Goal: Task Accomplishment & Management: Use online tool/utility

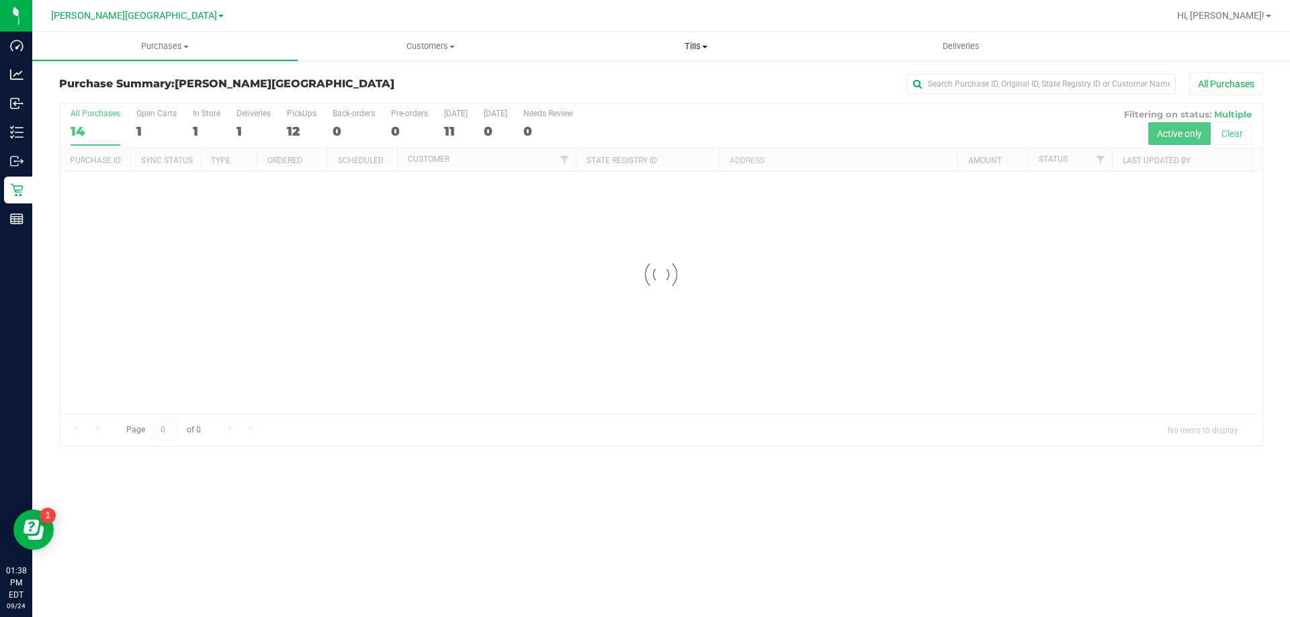
click at [695, 43] on span "Tills" at bounding box center [696, 46] width 264 height 12
click at [663, 75] on li "Manage tills" at bounding box center [695, 81] width 265 height 16
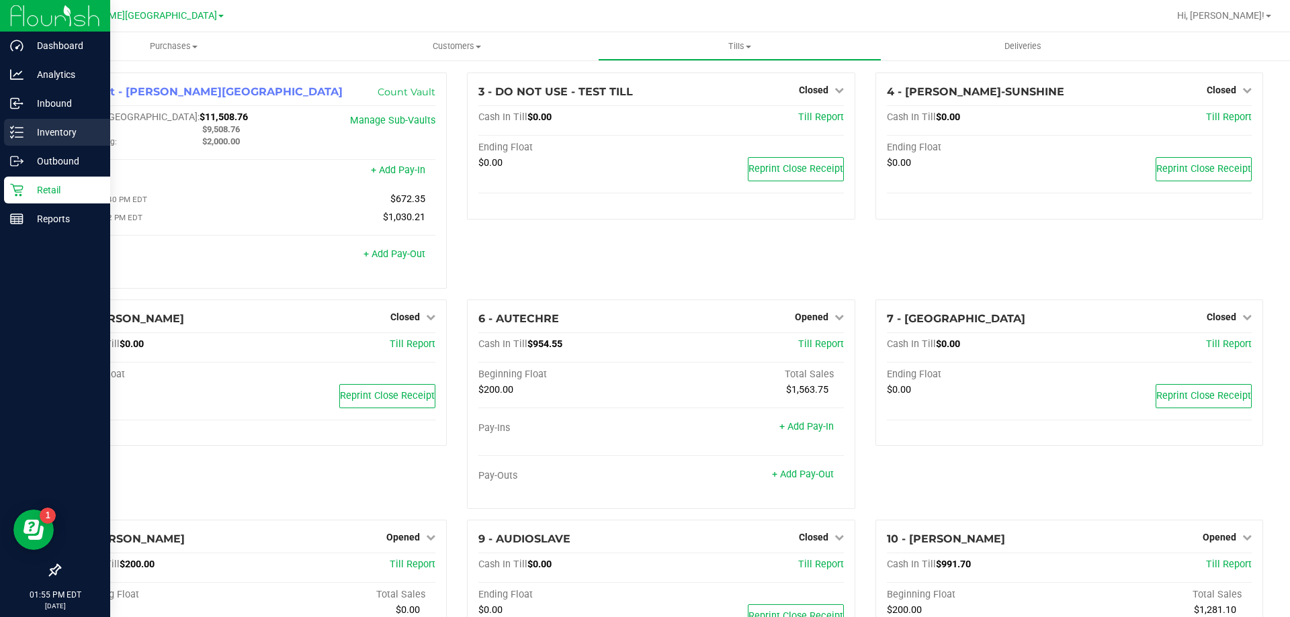
click at [20, 134] on icon at bounding box center [16, 132] width 13 height 13
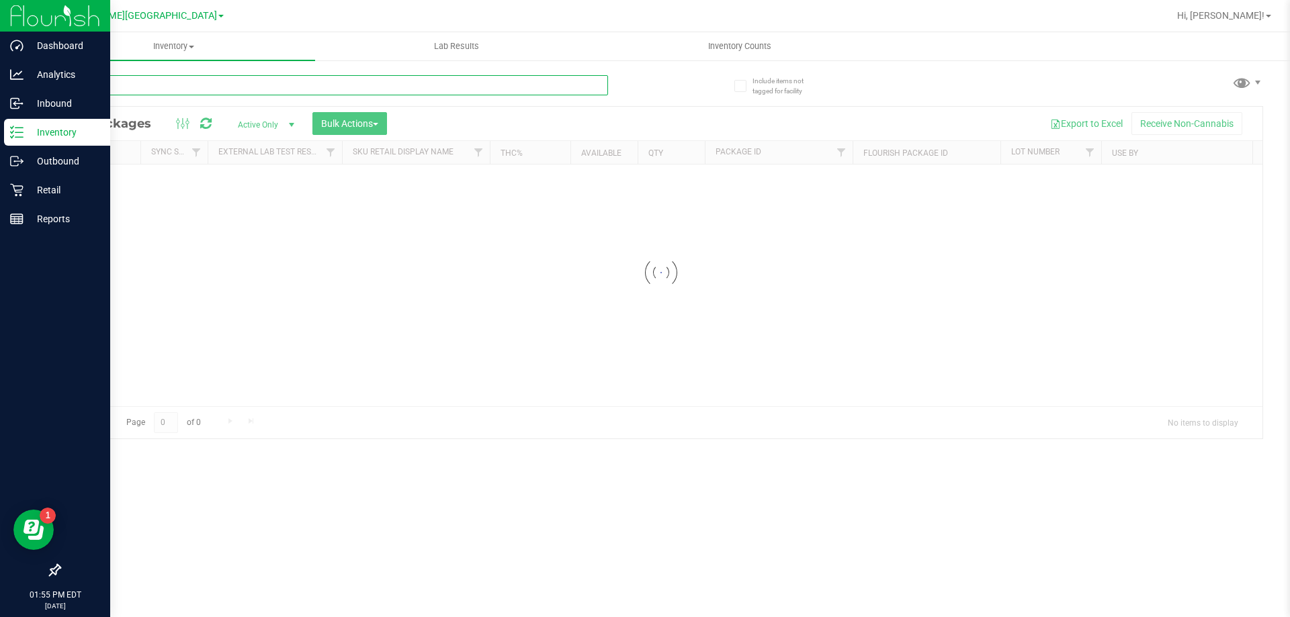
click at [279, 75] on div "Inventory All packages All inventory Waste log Create inventory Lab Results Inv…" at bounding box center [660, 324] width 1257 height 585
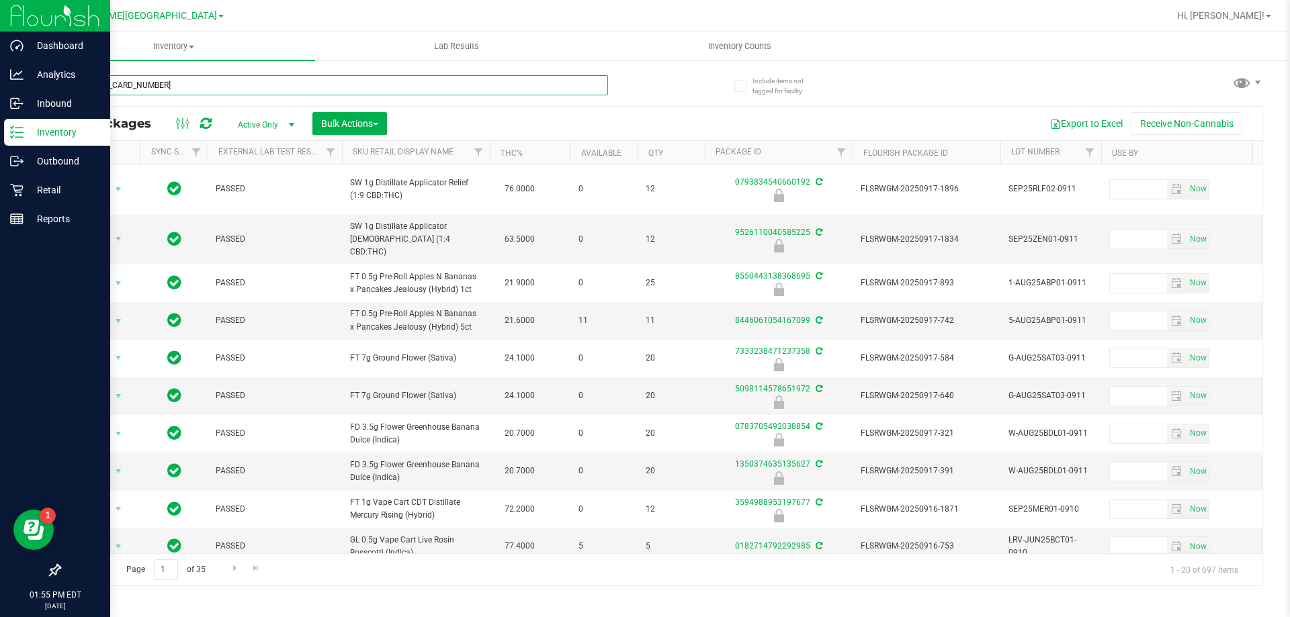
type input "[CREDIT_CARD_NUMBER]"
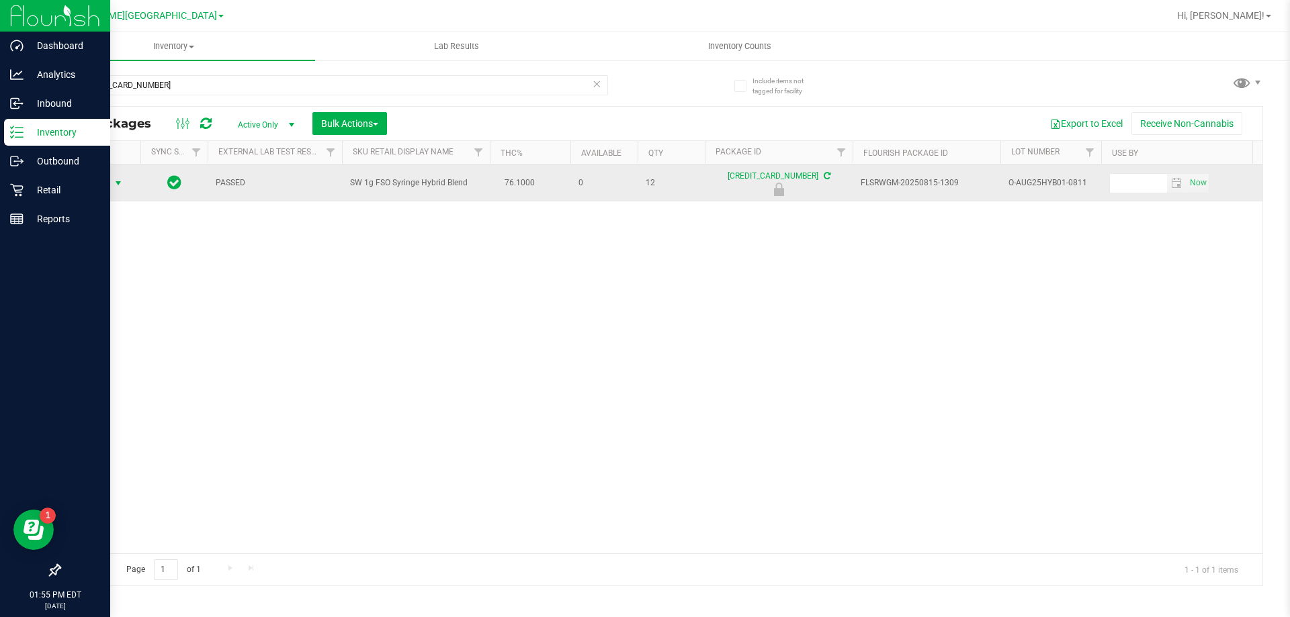
click at [97, 177] on span "Action" at bounding box center [91, 183] width 36 height 19
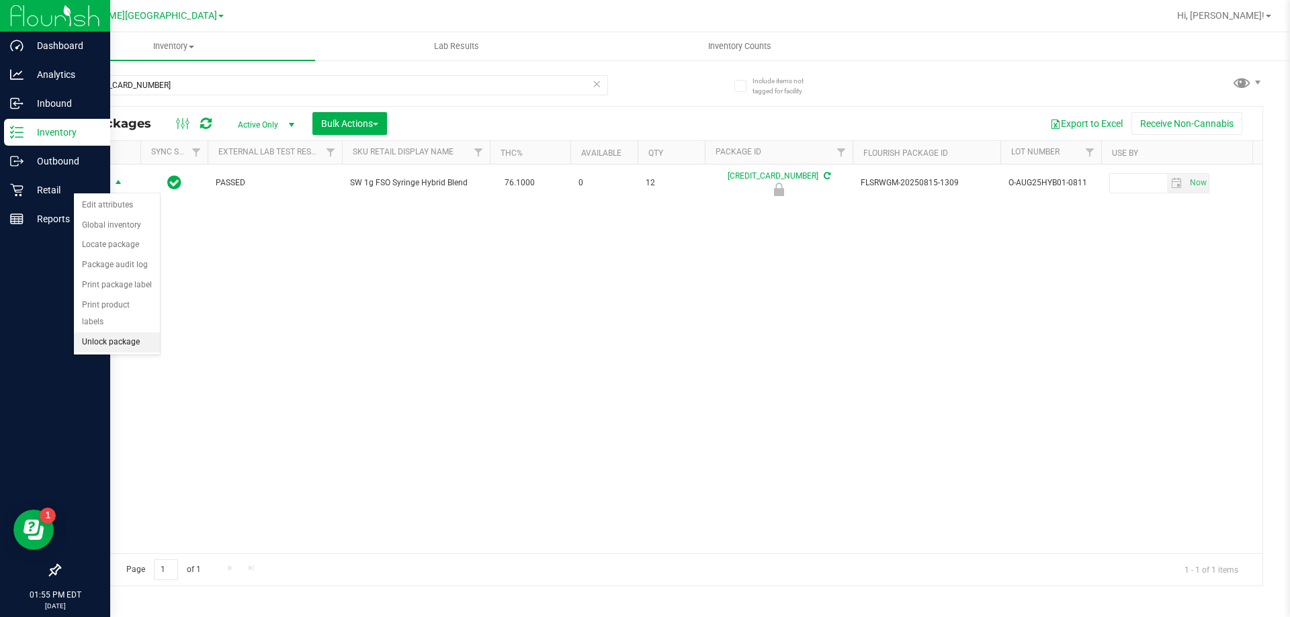
click at [107, 332] on li "Unlock package" at bounding box center [117, 342] width 86 height 20
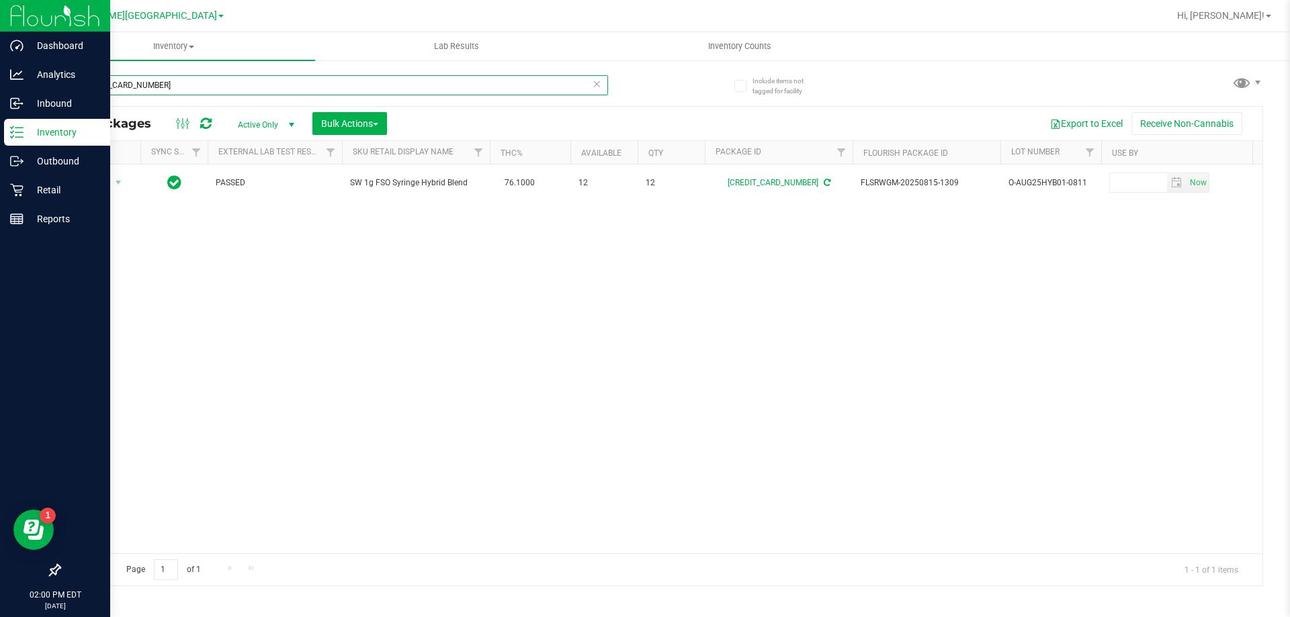
click at [209, 82] on input "[CREDIT_CARD_NUMBER]" at bounding box center [333, 85] width 549 height 20
type input "pkt"
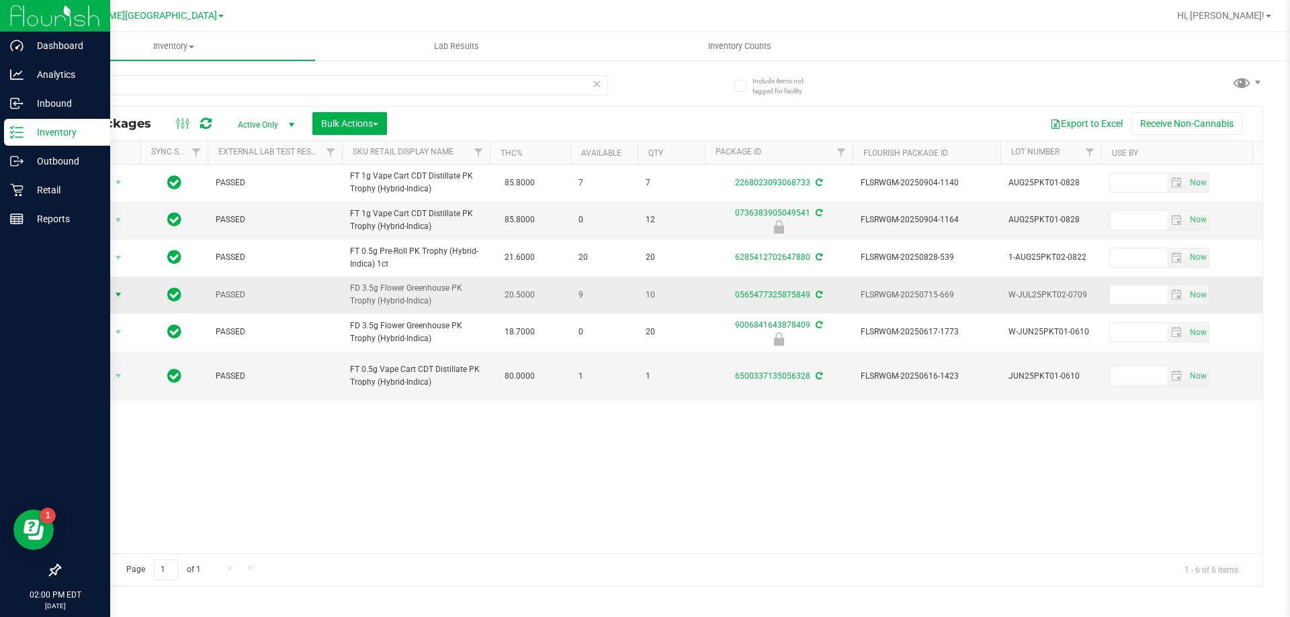
click at [106, 297] on span "Action" at bounding box center [91, 294] width 36 height 19
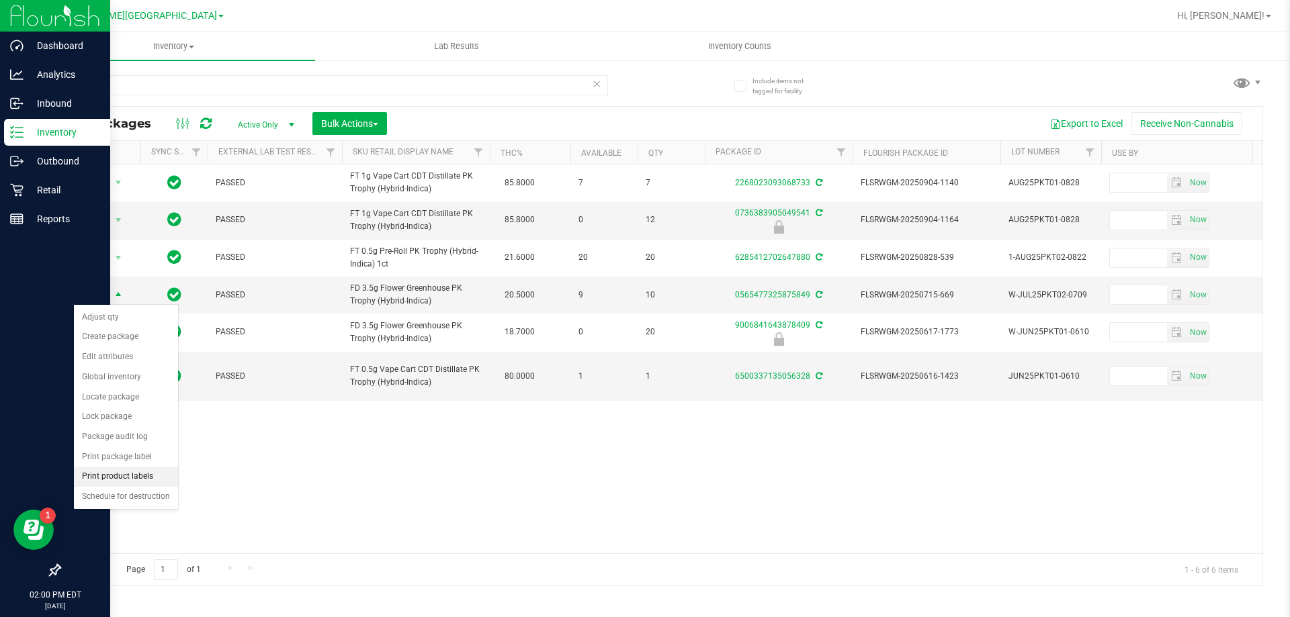
click at [114, 474] on li "Print product labels" at bounding box center [126, 477] width 104 height 20
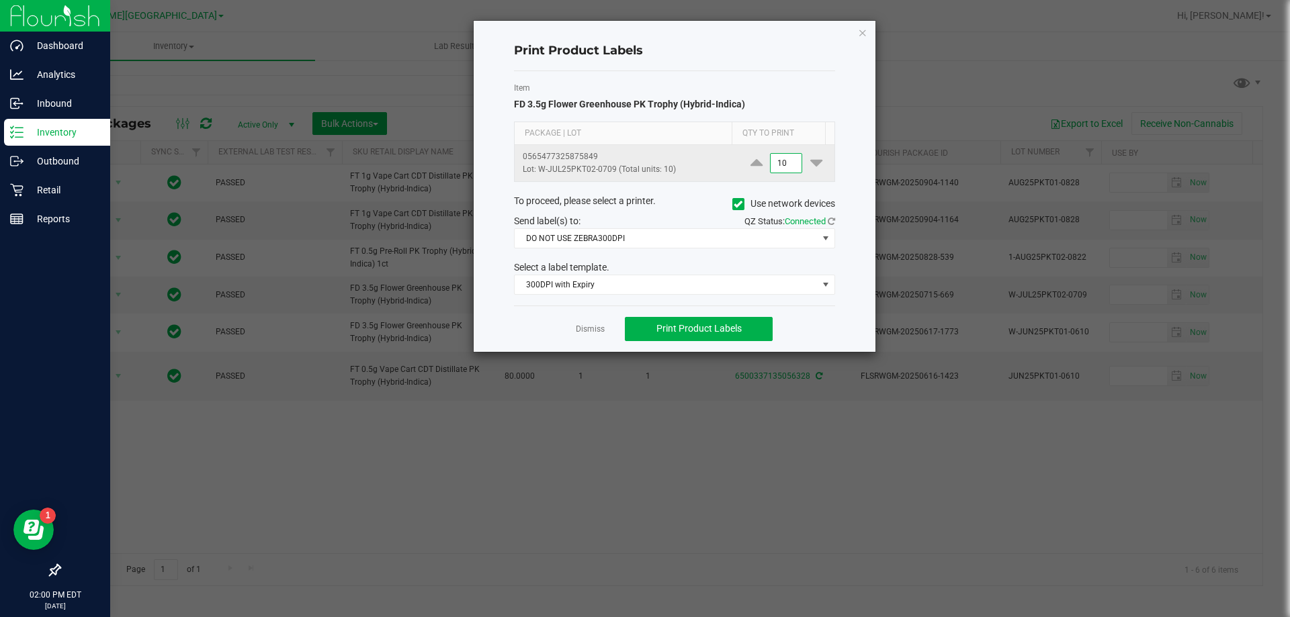
click at [778, 165] on input "10" at bounding box center [785, 163] width 31 height 19
type input "1"
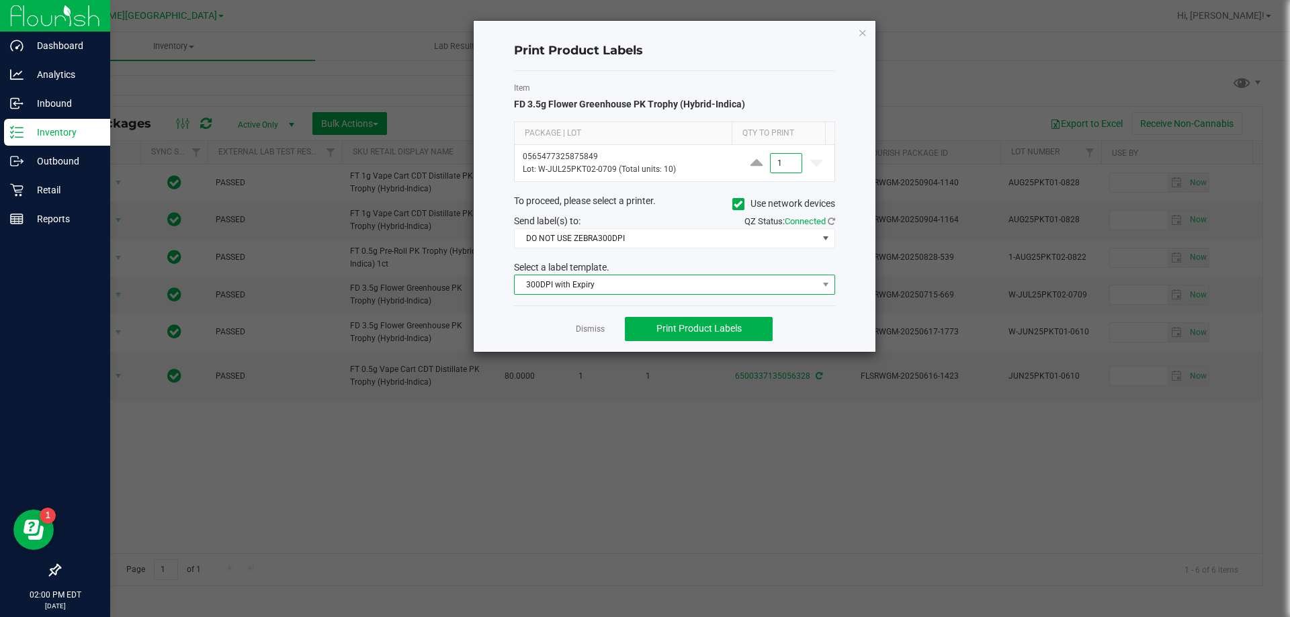
click at [772, 281] on span "300DPI with Expiry" at bounding box center [665, 284] width 303 height 19
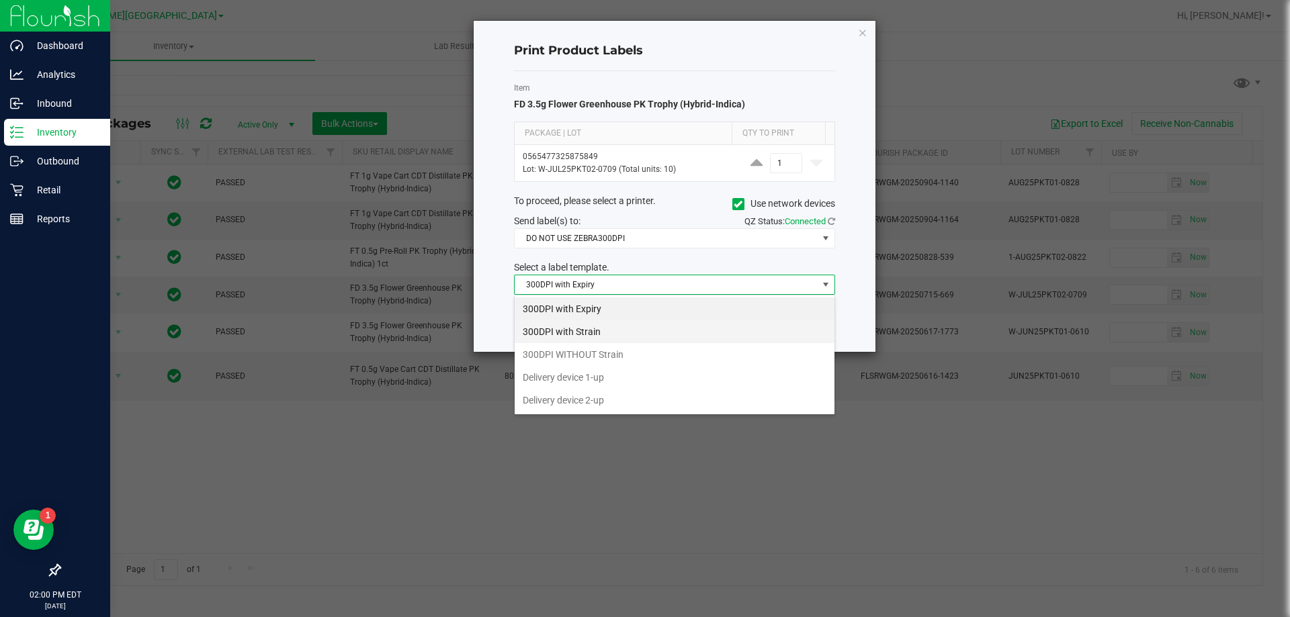
scroll to position [20, 321]
click at [667, 337] on li "300DPI with Strain" at bounding box center [674, 331] width 320 height 23
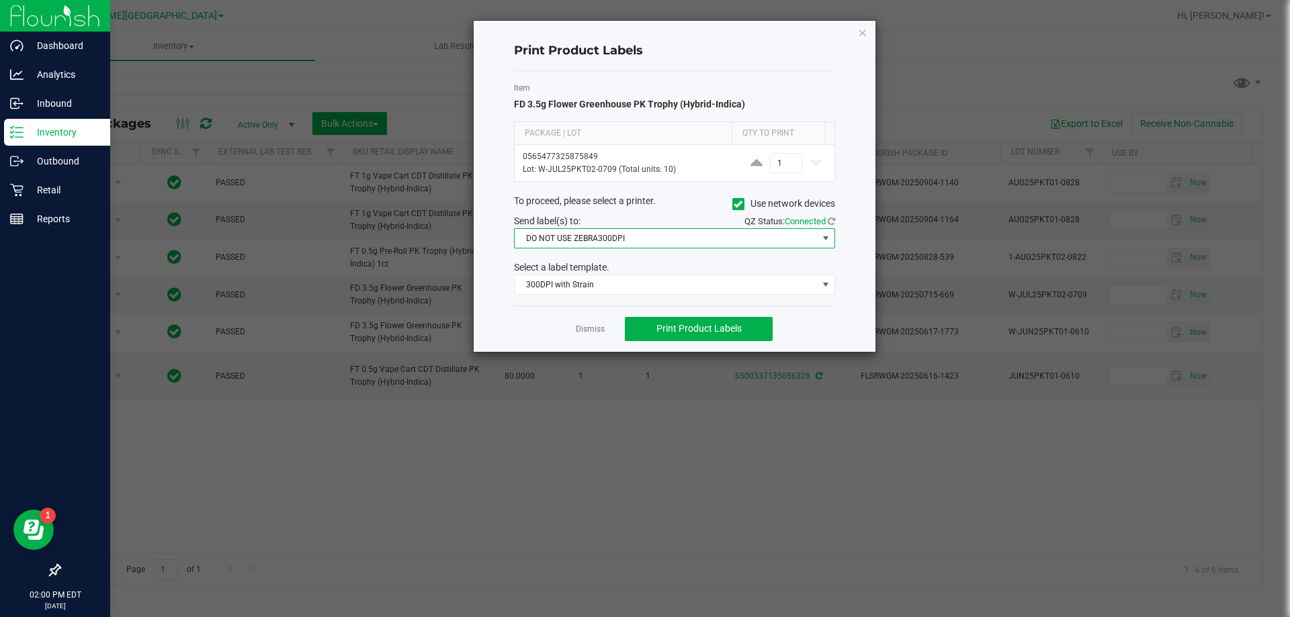
click at [677, 232] on span "DO NOT USE ZEBRA300DPI" at bounding box center [665, 238] width 303 height 19
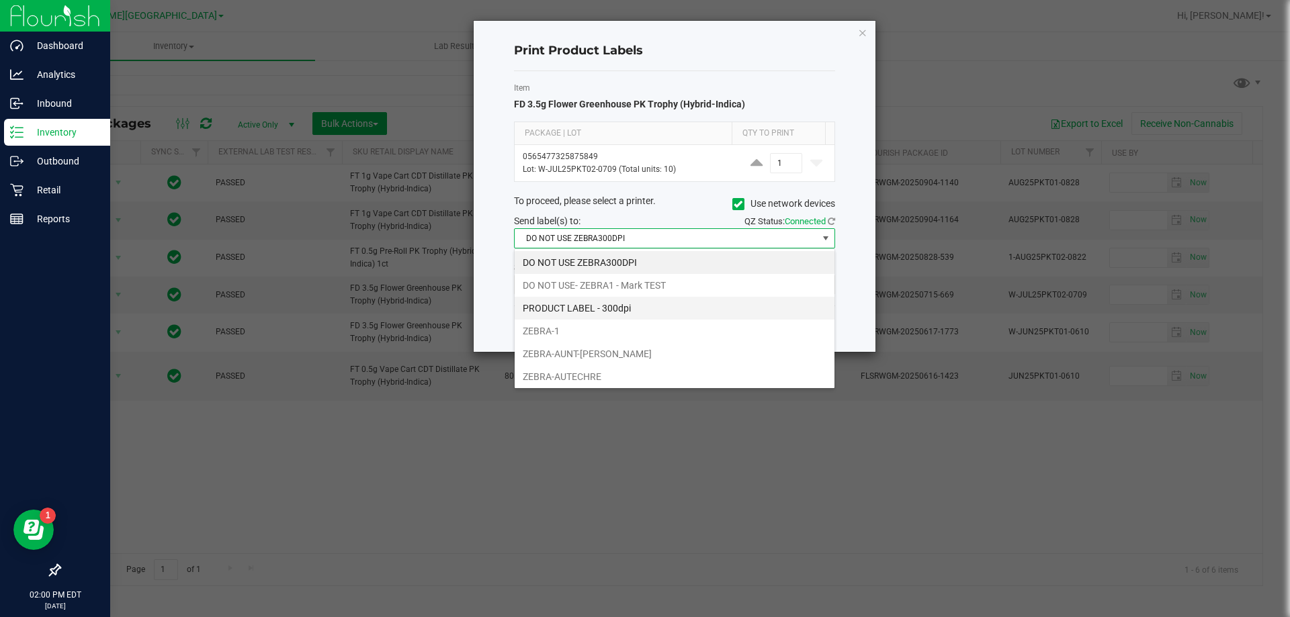
click at [645, 304] on li "PRODUCT LABEL - 300dpi" at bounding box center [674, 308] width 320 height 23
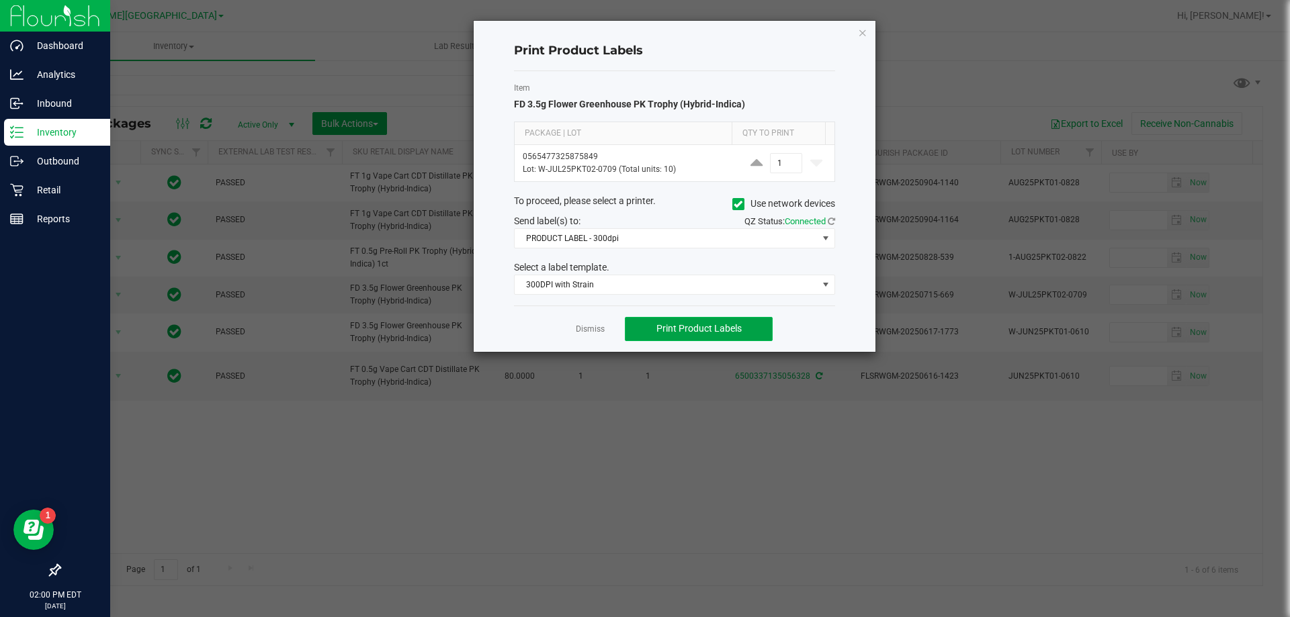
click at [665, 327] on span "Print Product Labels" at bounding box center [698, 328] width 85 height 11
click at [860, 36] on icon "button" at bounding box center [862, 32] width 9 height 16
